Goal: Use online tool/utility: Utilize a website feature to perform a specific function

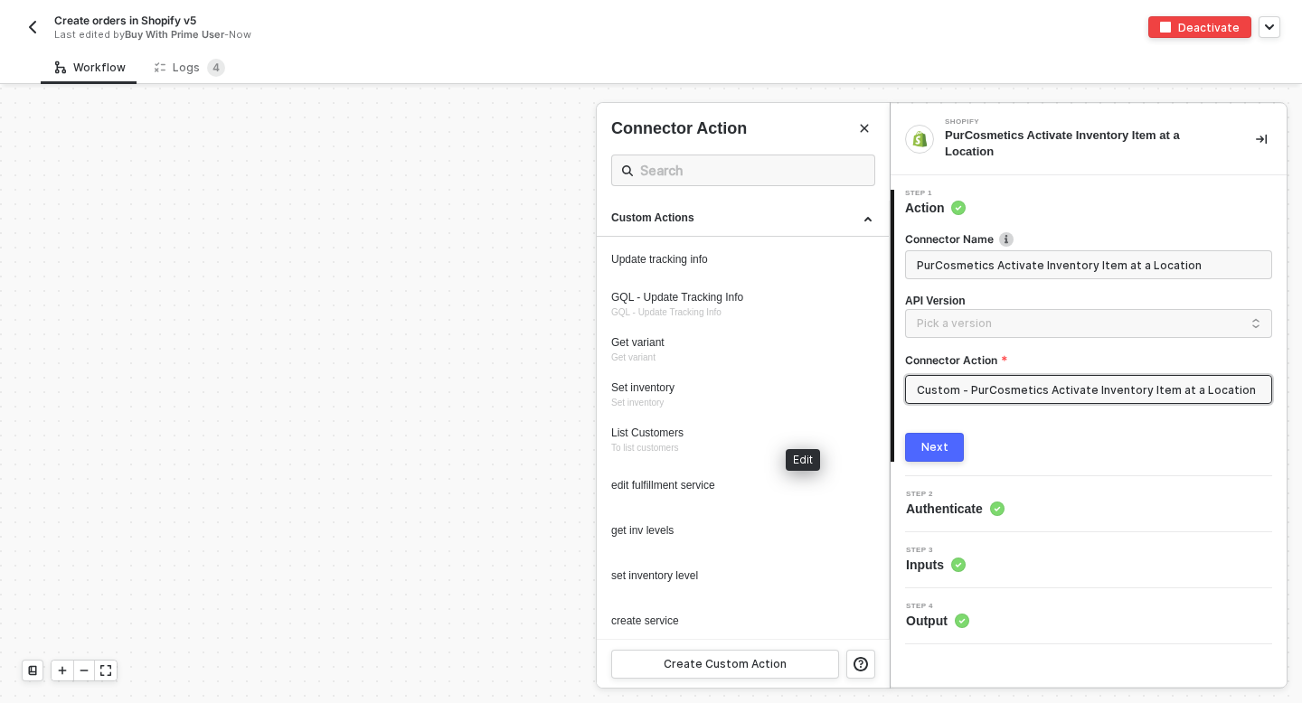
scroll to position [354, 0]
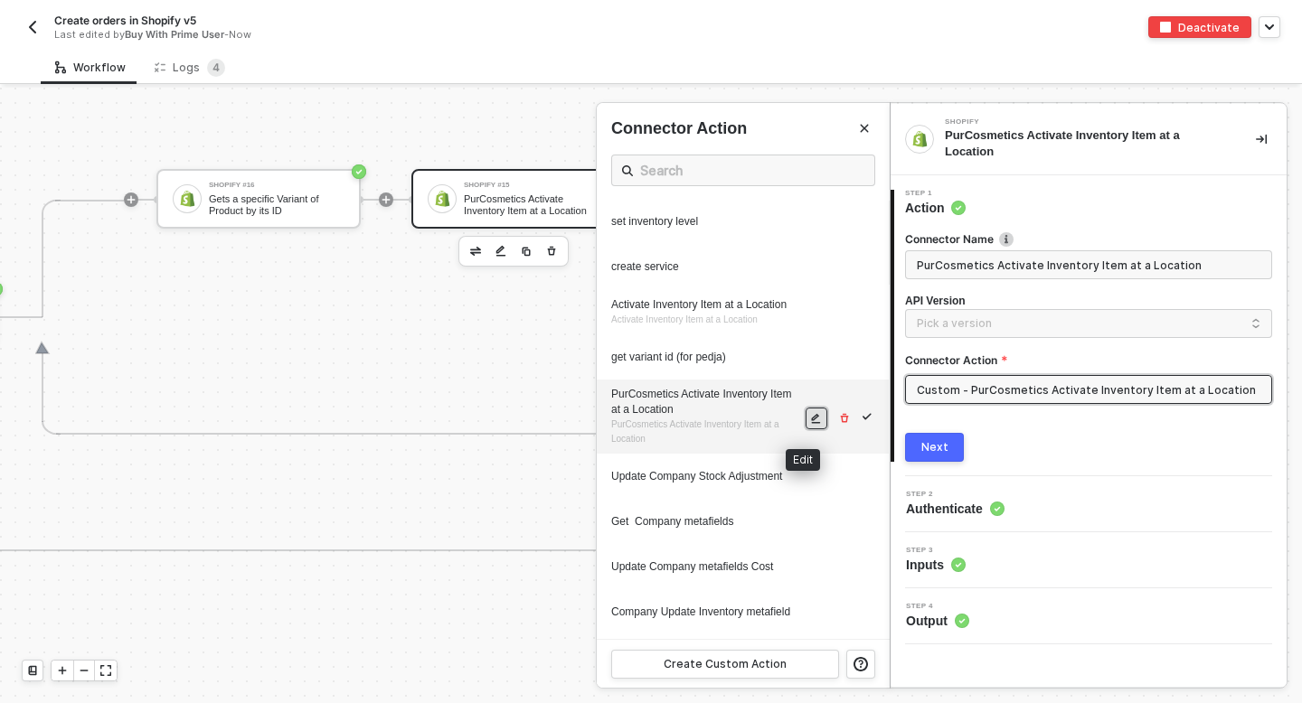
click at [812, 415] on icon "icon-edit" at bounding box center [816, 419] width 9 height 10
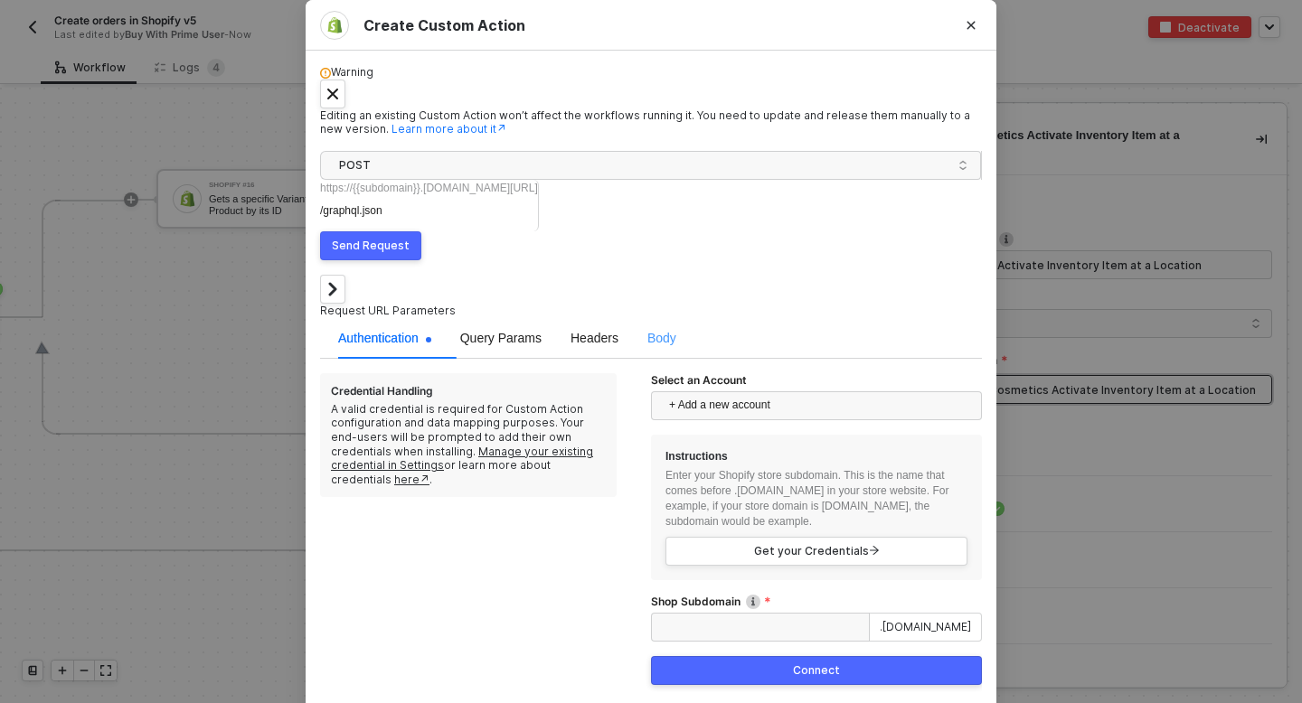
click at [647, 317] on div "Body" at bounding box center [661, 338] width 29 height 42
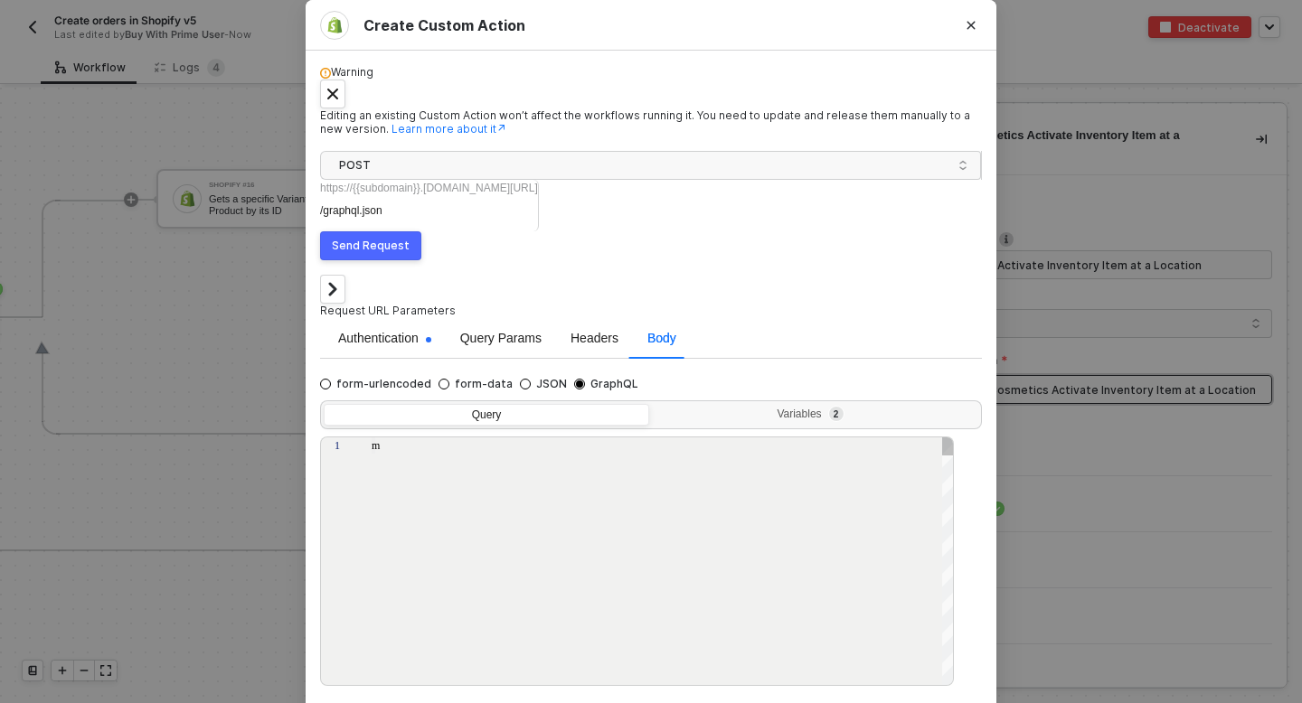
type textarea "mutation ActivateInventoryItem($inventoryItemId: ID!, $locationId: ID!) { inven…"
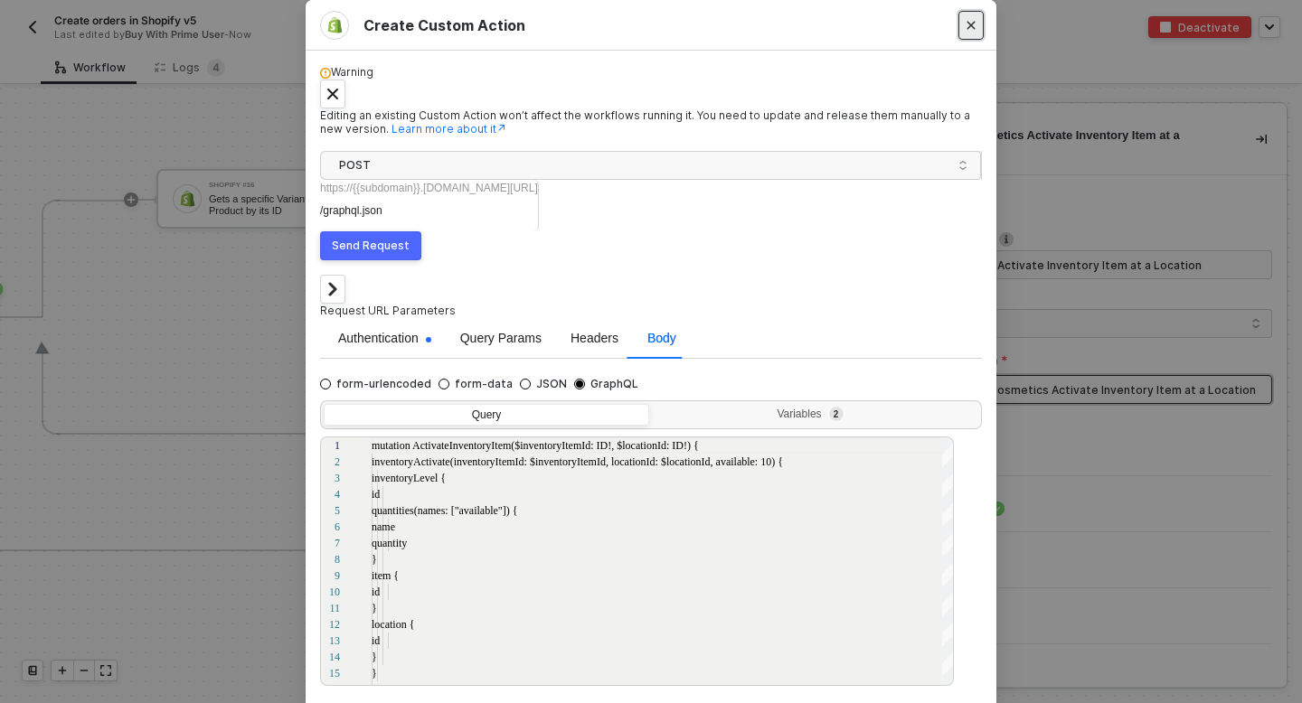
click at [974, 31] on icon "Close" at bounding box center [970, 25] width 11 height 11
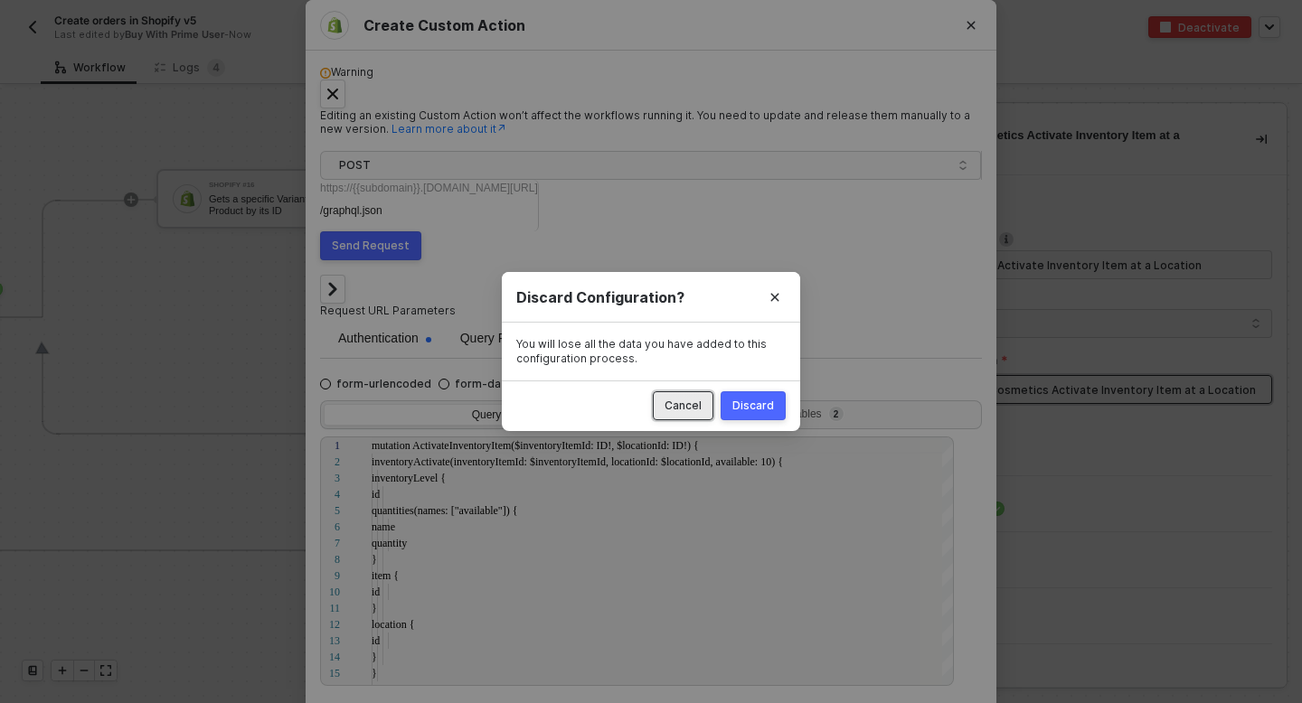
click at [688, 399] on div "Cancel" at bounding box center [682, 406] width 37 height 14
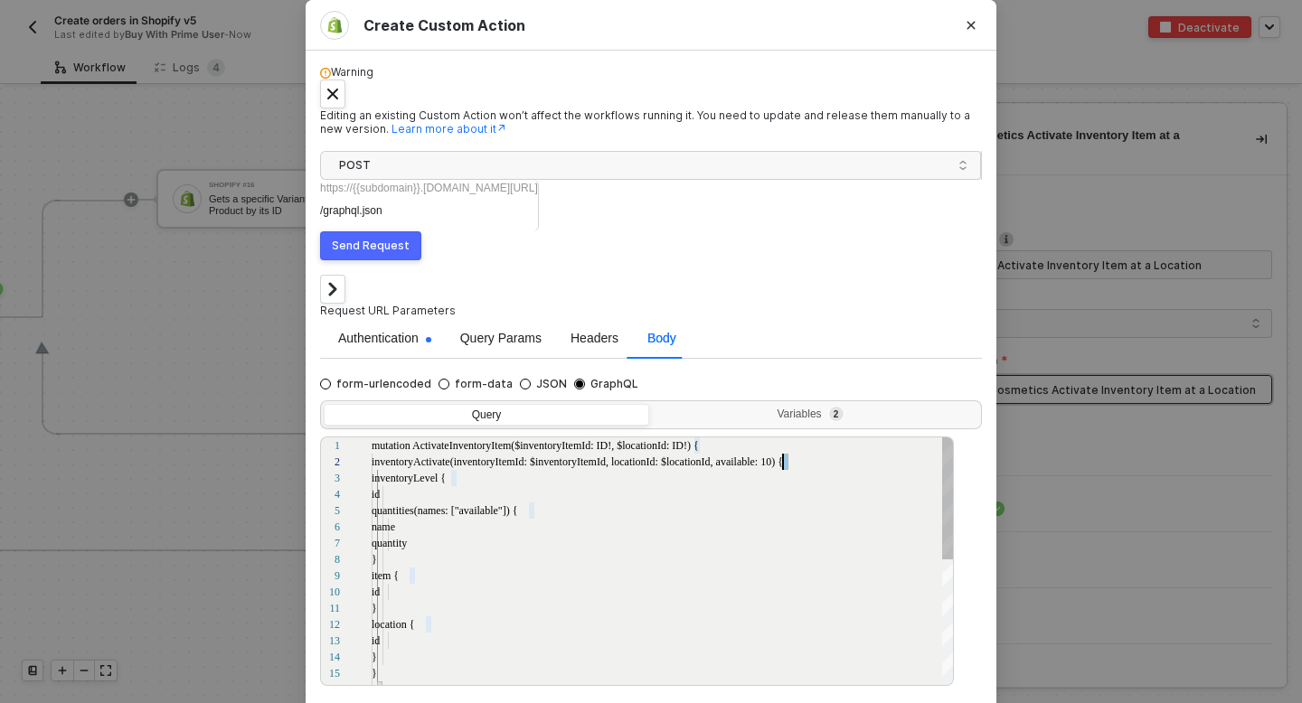
scroll to position [16, 295]
drag, startPoint x: 798, startPoint y: 372, endPoint x: 672, endPoint y: 372, distance: 126.6
click at [978, 40] on button "Close" at bounding box center [970, 25] width 25 height 29
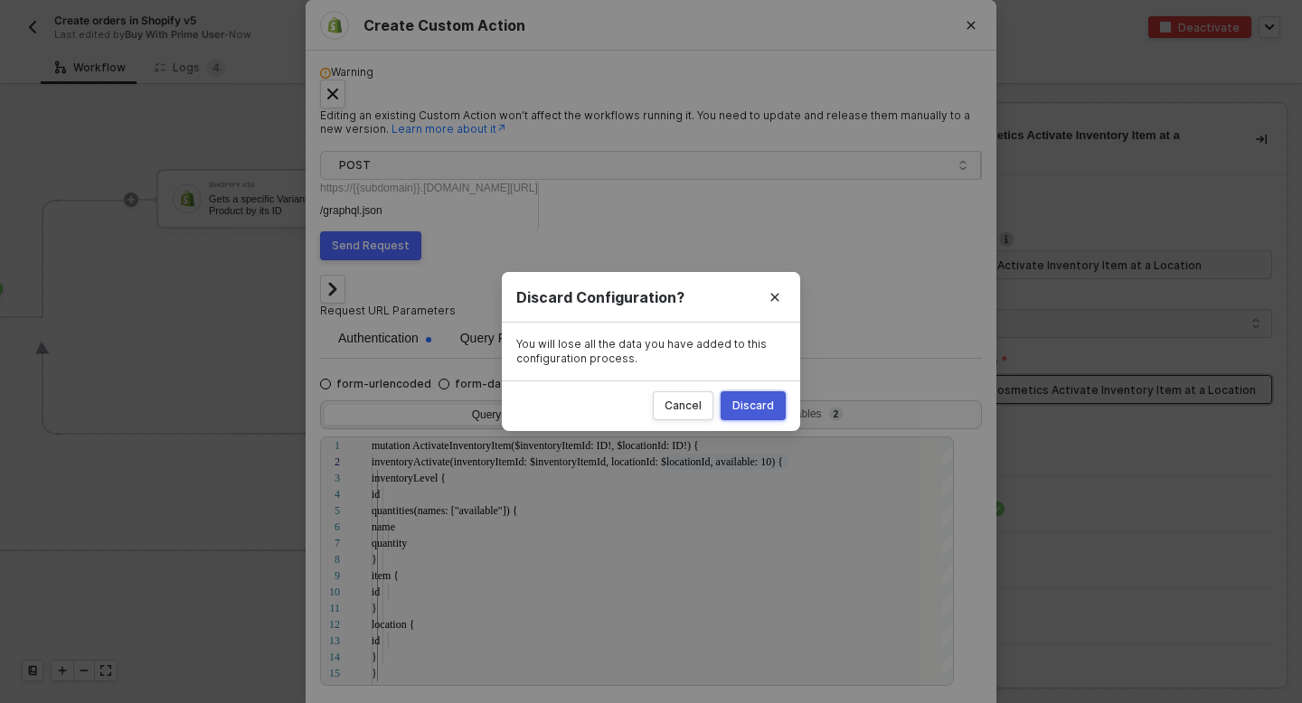
click at [751, 402] on div "Discard" at bounding box center [753, 406] width 42 height 14
radio input "true"
radio input "false"
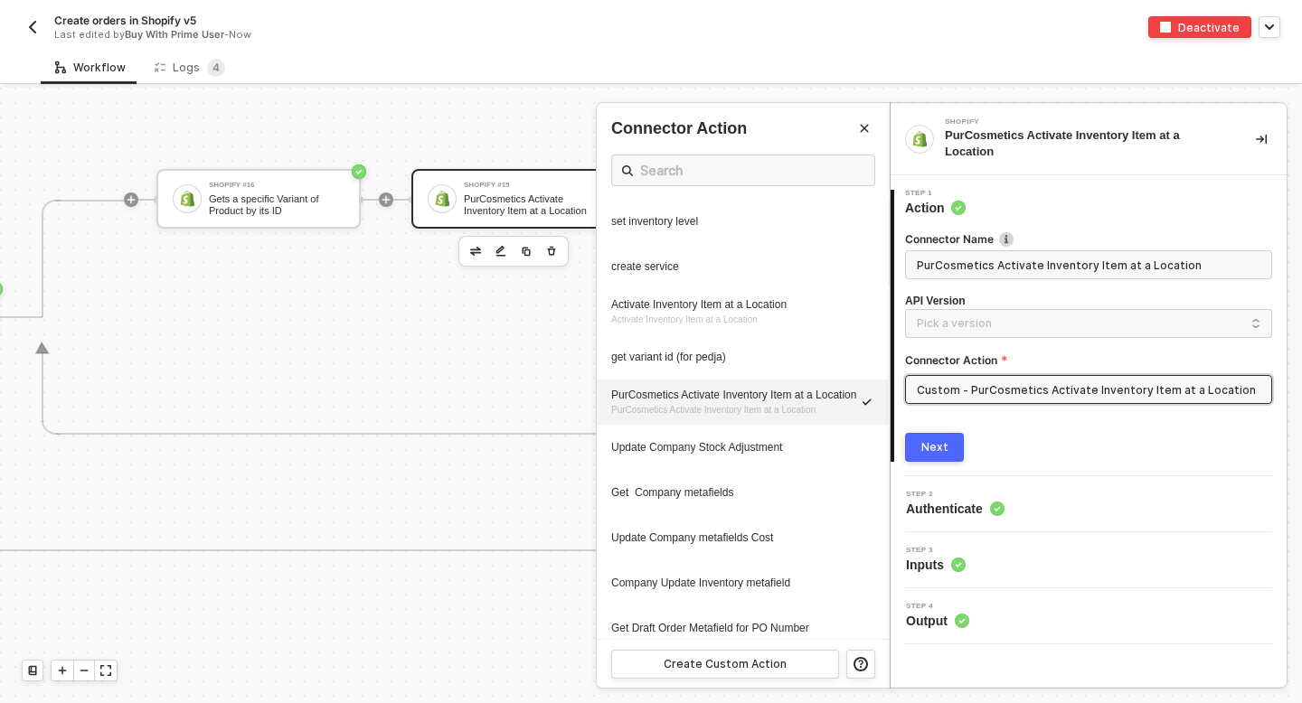
scroll to position [354, 0]
